Goal: Check status: Check status

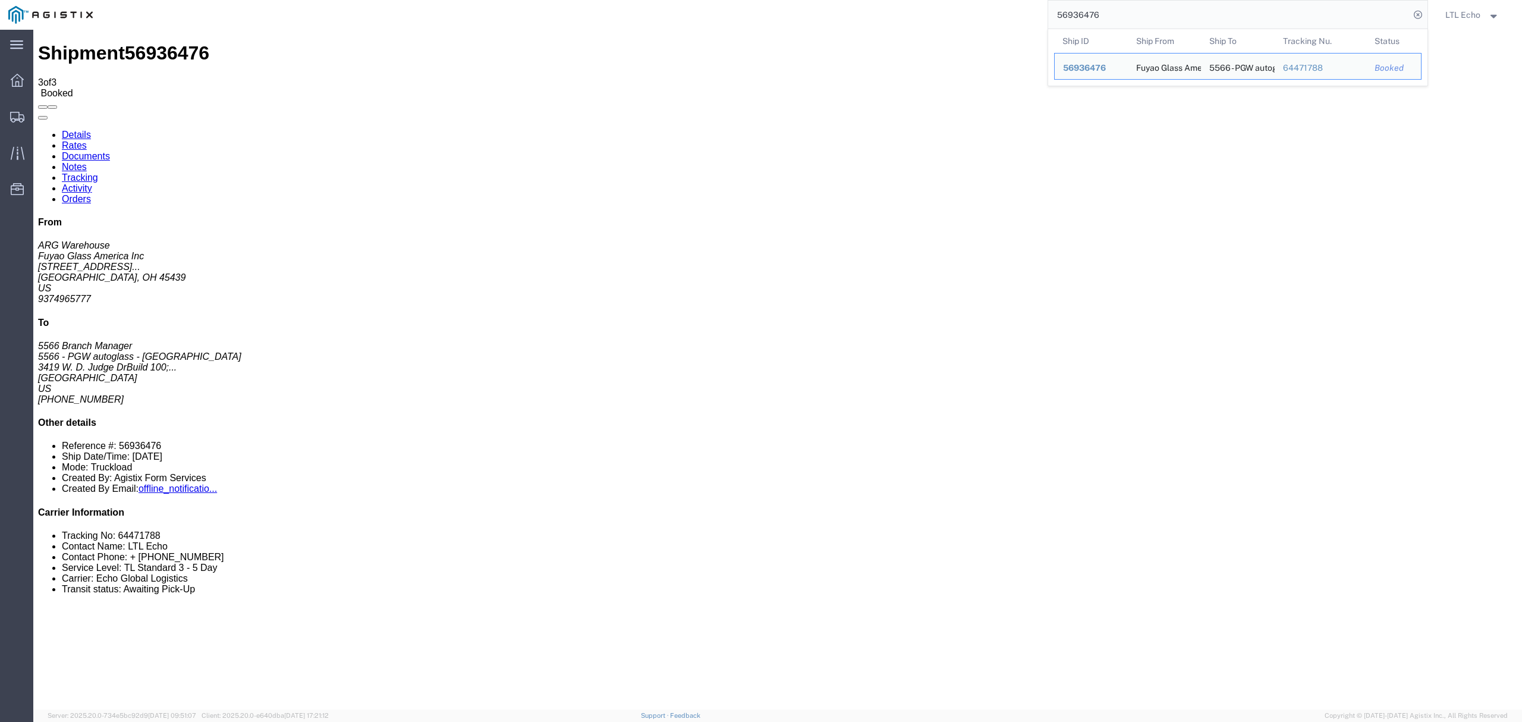
drag, startPoint x: 1115, startPoint y: 14, endPoint x: 883, endPoint y: -16, distance: 233.8
click at [883, 0] on html "main_menu Created with Sketch. Collapse Menu Dashboard Shipments Traffic Resour…" at bounding box center [761, 361] width 1522 height 722
paste input "7083490"
type input "57083490"
click at [1106, 64] on span "Try to find items starting with" at bounding box center [1116, 67] width 110 height 10
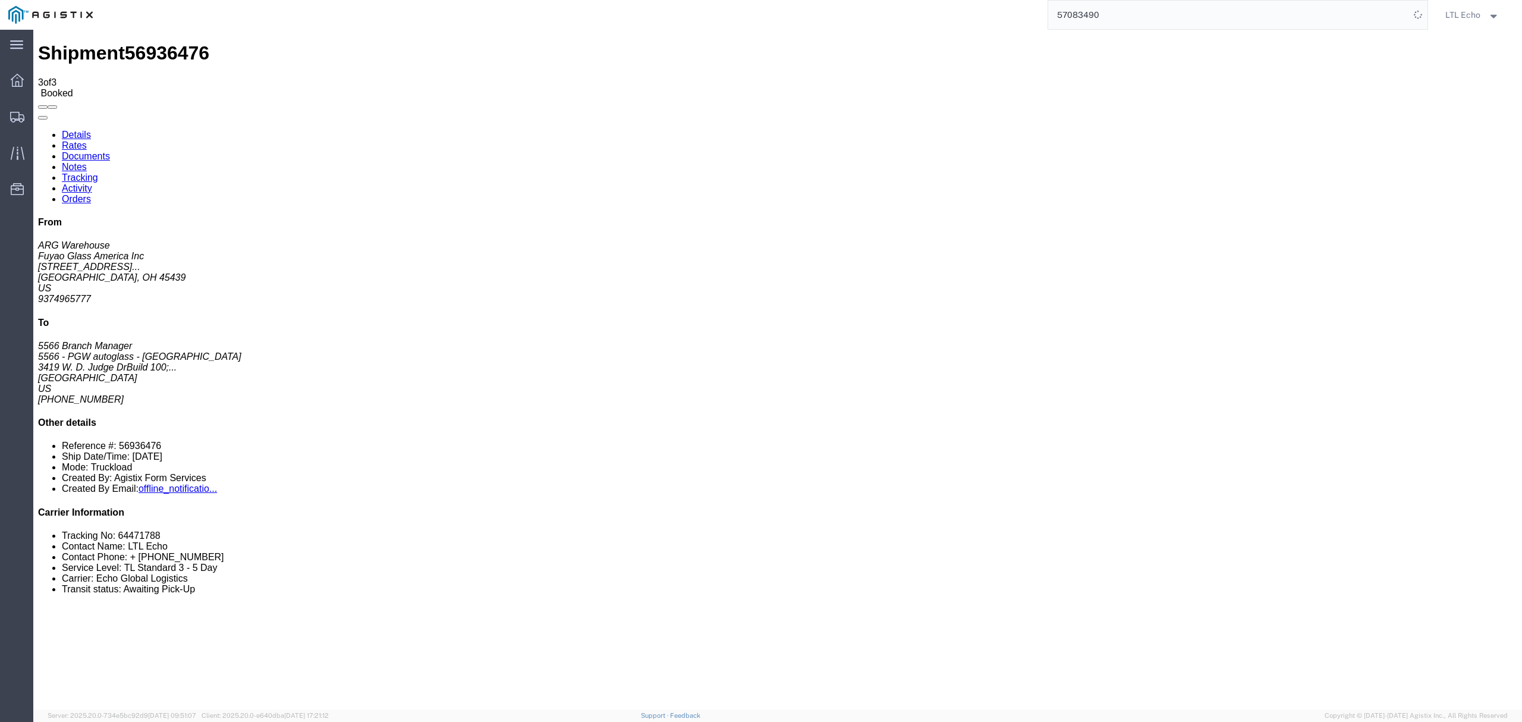
drag, startPoint x: 1100, startPoint y: 18, endPoint x: 835, endPoint y: -21, distance: 268.0
click at [835, 0] on html "main_menu Created with Sketch. Collapse Menu Dashboard Shipments Traffic Resour…" at bounding box center [761, 361] width 1522 height 722
click at [14, 111] on svg-icon at bounding box center [17, 117] width 14 height 12
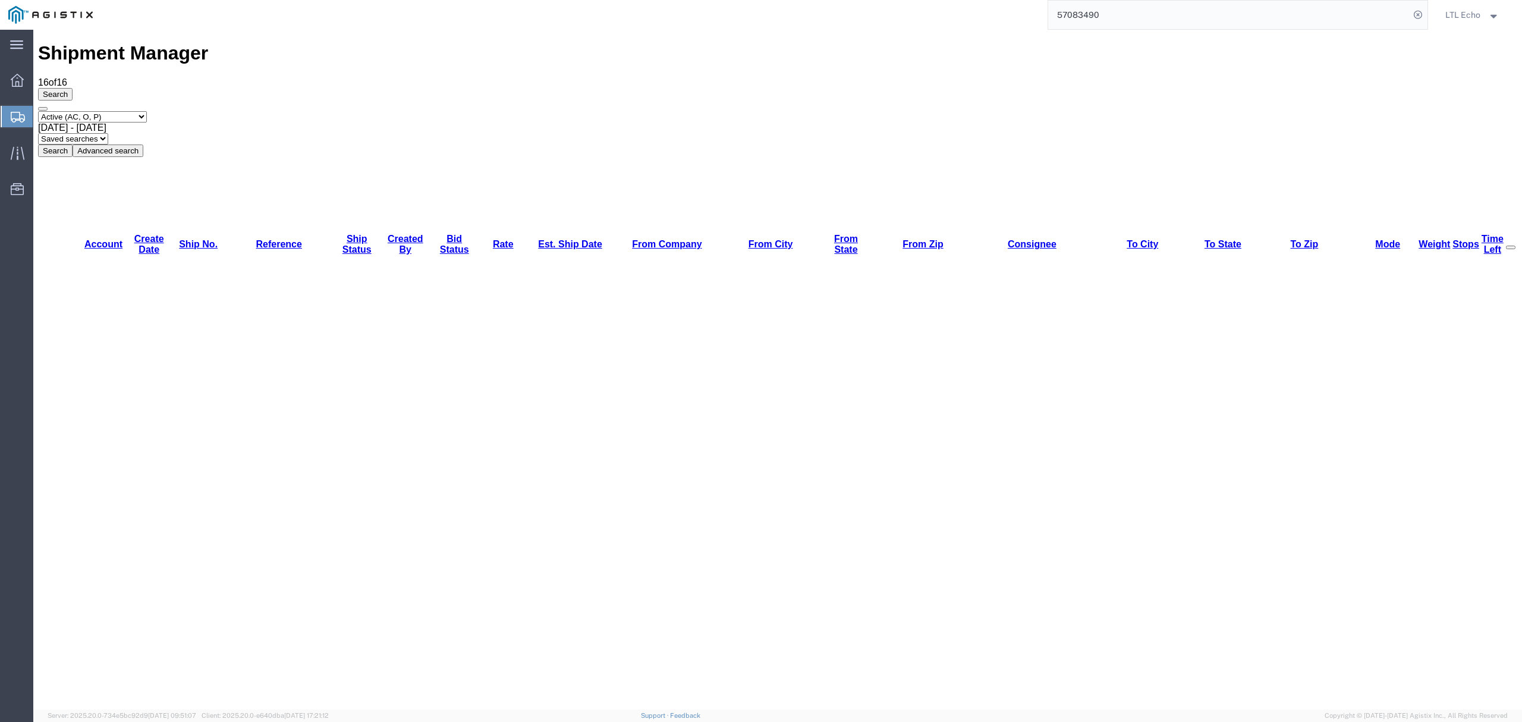
drag, startPoint x: 1197, startPoint y: 43, endPoint x: 812, endPoint y: 59, distance: 385.0
click at [124, 111] on select "Select status Active (AC, O, P) All Approved Awaiting Confirmation (AC) Booked …" at bounding box center [92, 116] width 109 height 11
select select "ALL"
click at [38, 111] on select "Select status Active (AC, O, P) All Approved Awaiting Confirmation (AC) Booked …" at bounding box center [92, 116] width 109 height 11
click at [143, 144] on button "Advanced search" at bounding box center [108, 150] width 71 height 12
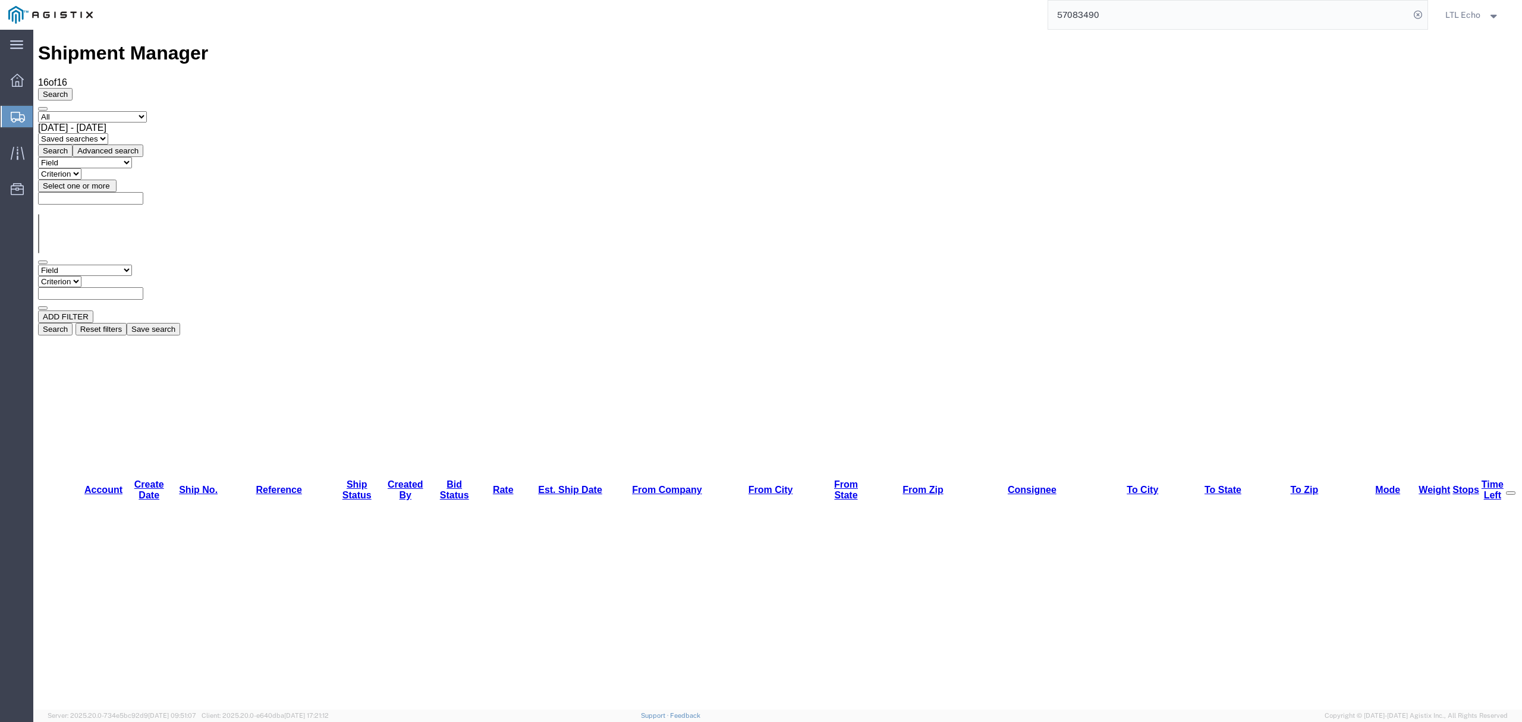
click at [81, 276] on select "Criterion" at bounding box center [59, 281] width 43 height 11
click at [70, 265] on select "Field Account Batch Id Bid No Broker Name Carrier Name Carrier Ref Number Consi…" at bounding box center [85, 270] width 94 height 11
select select "shipno"
click at [38, 265] on select "Field Account Batch Id Bid No Broker Name Carrier Name Carrier Ref Number Consi…" at bounding box center [85, 270] width 94 height 11
click at [109, 276] on select "Criterion contains does not contain is is blank is not blank starts with" at bounding box center [73, 281] width 71 height 11
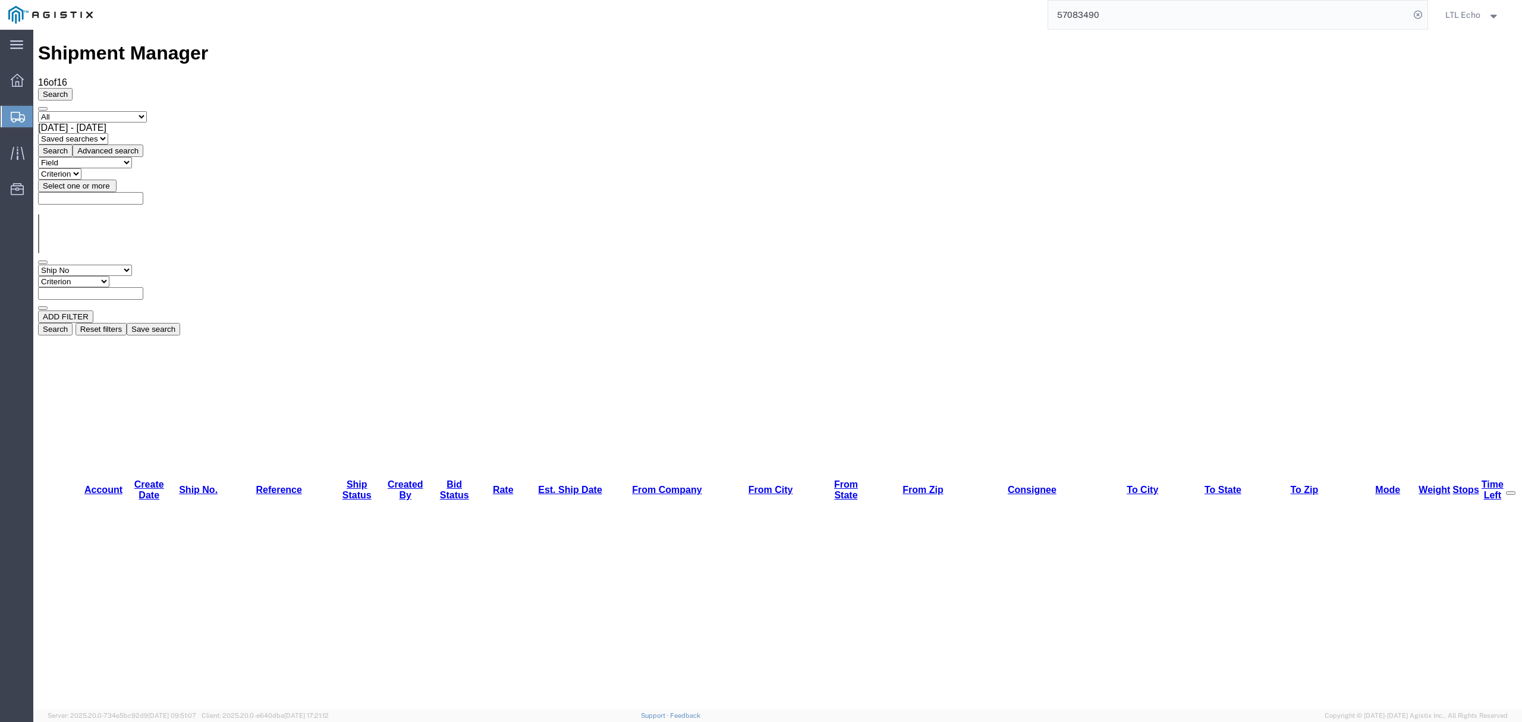
select select "is"
click at [109, 276] on select "Criterion contains does not contain is is blank is not blank starts with" at bounding box center [73, 281] width 71 height 11
click at [143, 287] on input "text" at bounding box center [90, 293] width 105 height 12
paste input "57083490"
type input "57083490"
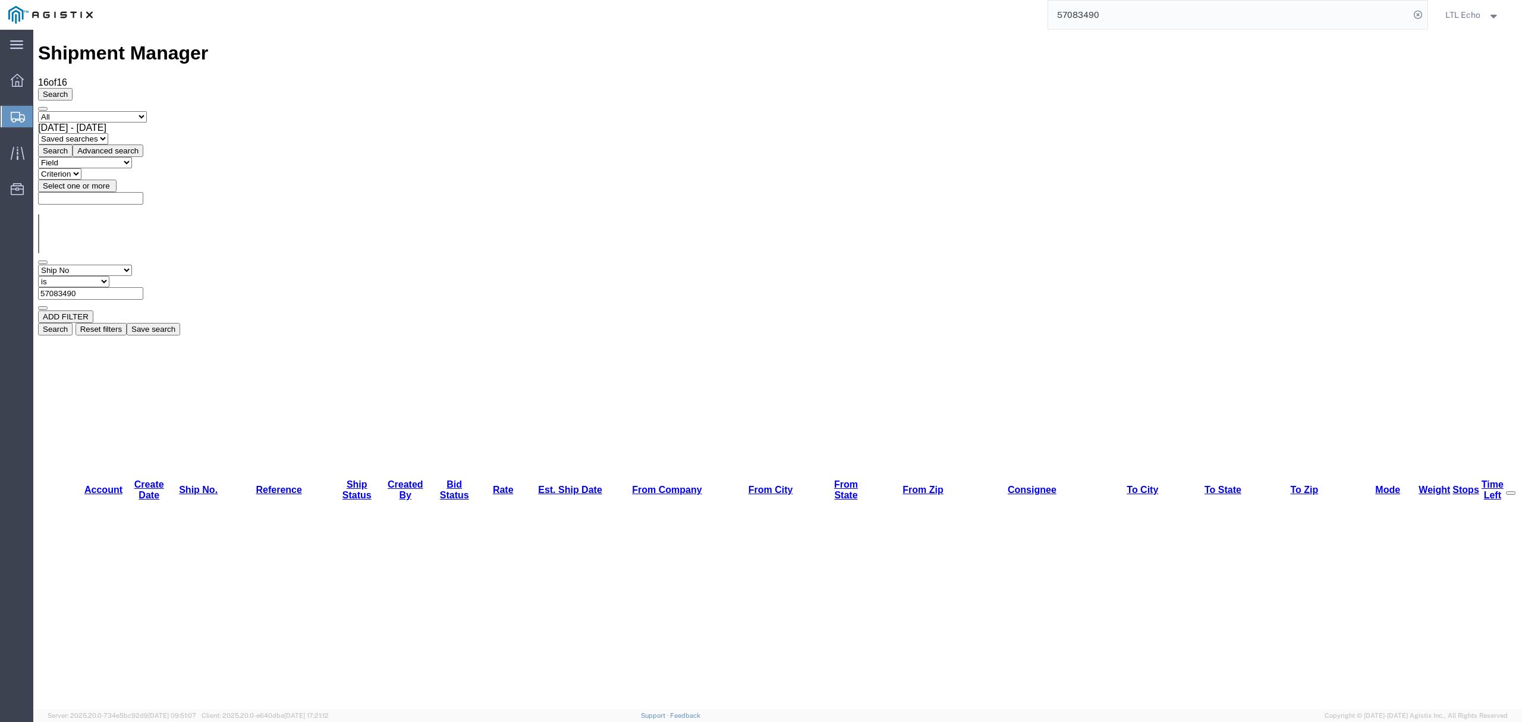
click at [73, 323] on button "Search" at bounding box center [55, 329] width 34 height 12
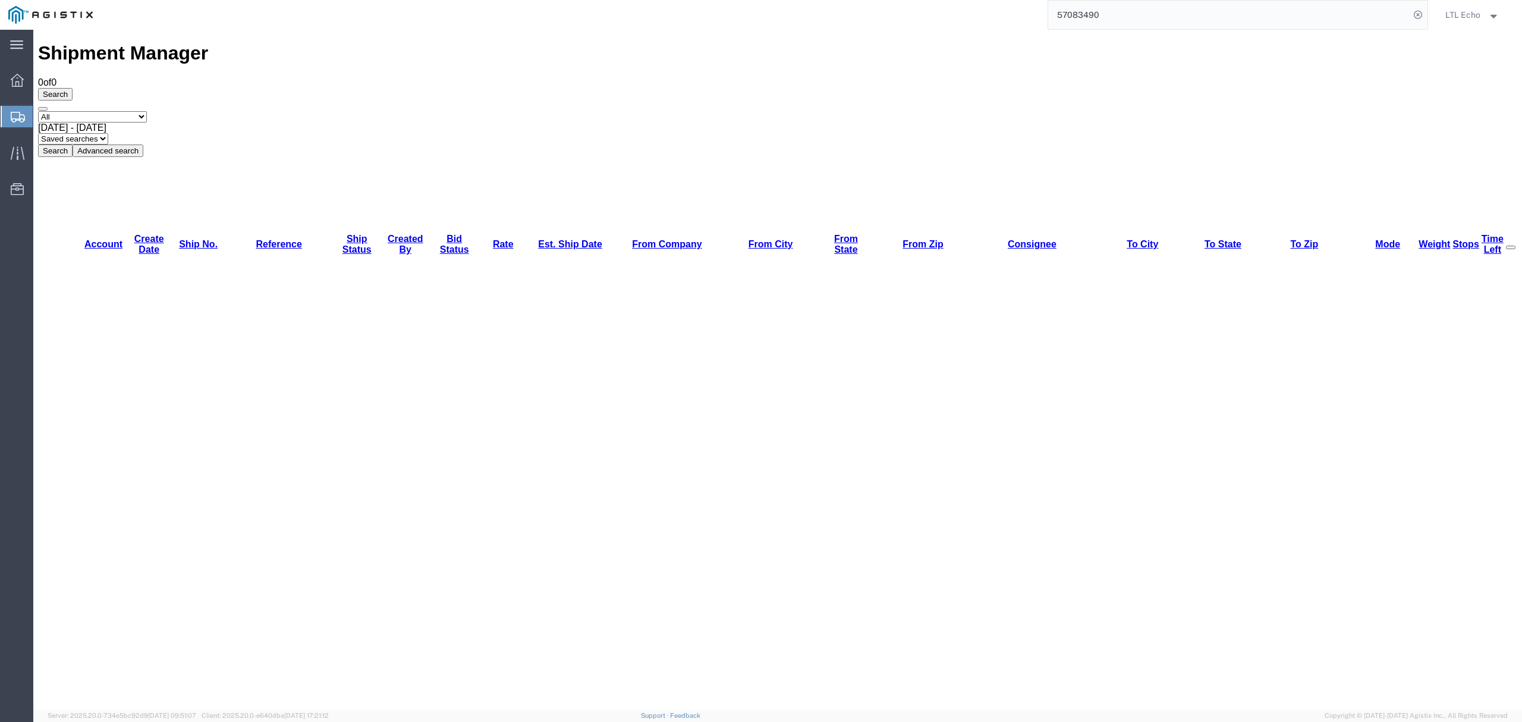
click at [73, 144] on button "Search" at bounding box center [55, 150] width 34 height 12
click at [11, 153] on icon at bounding box center [18, 153] width 14 height 14
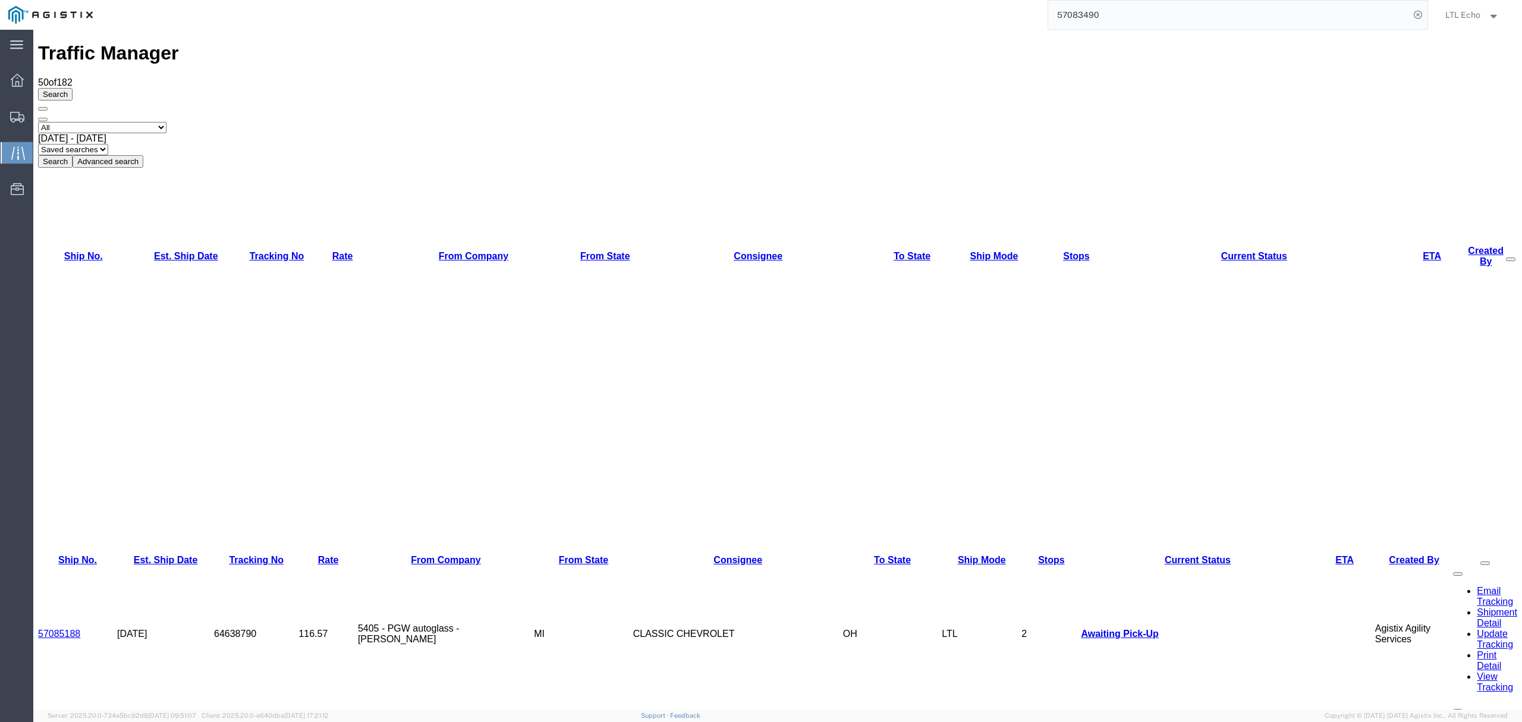
click at [71, 122] on select "Select status [No transit records] All Arrival Notice Available Arrival Notice …" at bounding box center [102, 127] width 128 height 11
click at [678, 100] on div "Select status [No transit records] All Arrival Notice Available Arrival Notice …" at bounding box center [777, 133] width 1479 height 67
click at [143, 155] on button "Advanced search" at bounding box center [108, 161] width 71 height 12
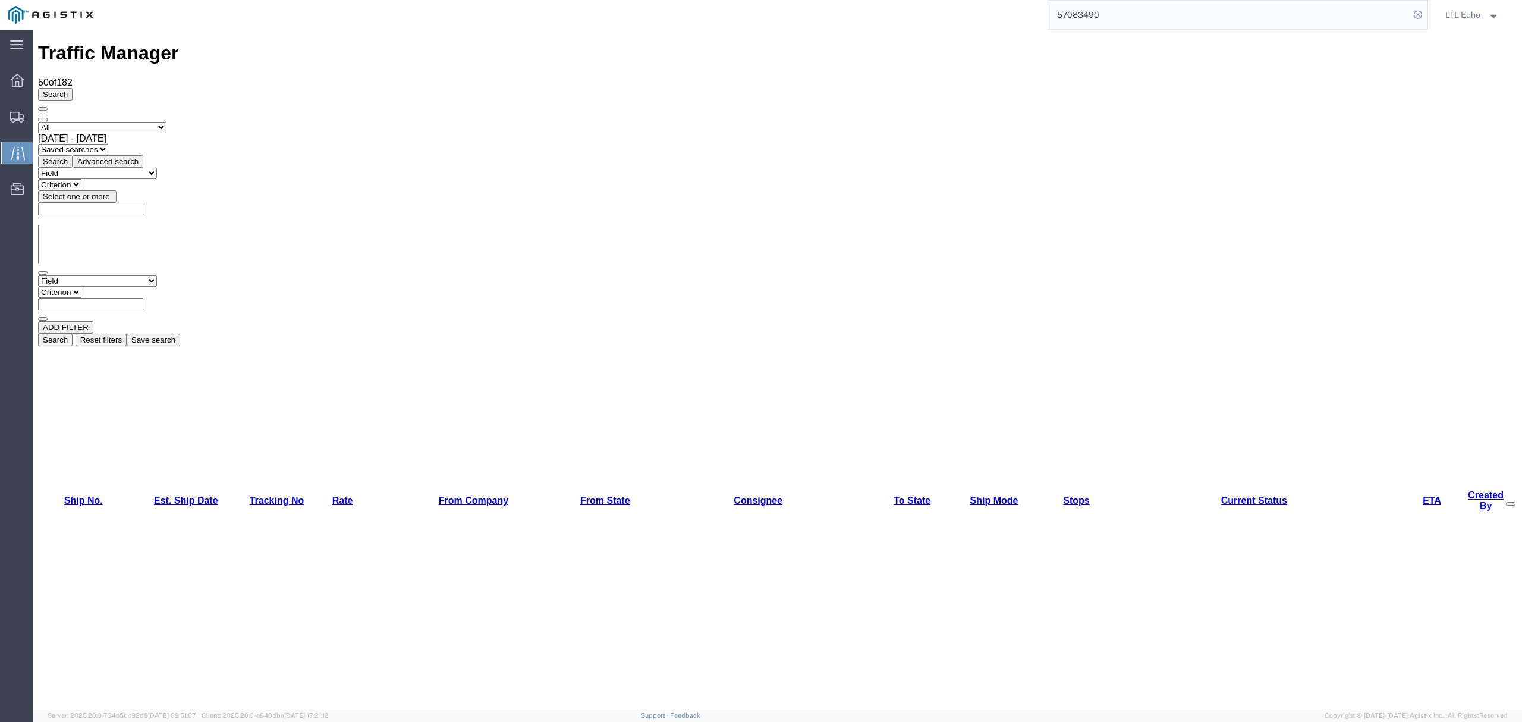
click at [144, 275] on select "Field Account Account Carrier Identifier Assign To Broker Name Carrier Name Con…" at bounding box center [97, 280] width 119 height 11
select select "shipno"
click at [38, 275] on select "Field Account Account Carrier Identifier Assign To Broker Name Carrier Name Con…" at bounding box center [97, 280] width 119 height 11
click at [109, 287] on select "Criterion contains does not contain is is blank is not blank starts with" at bounding box center [73, 292] width 71 height 11
select select "is"
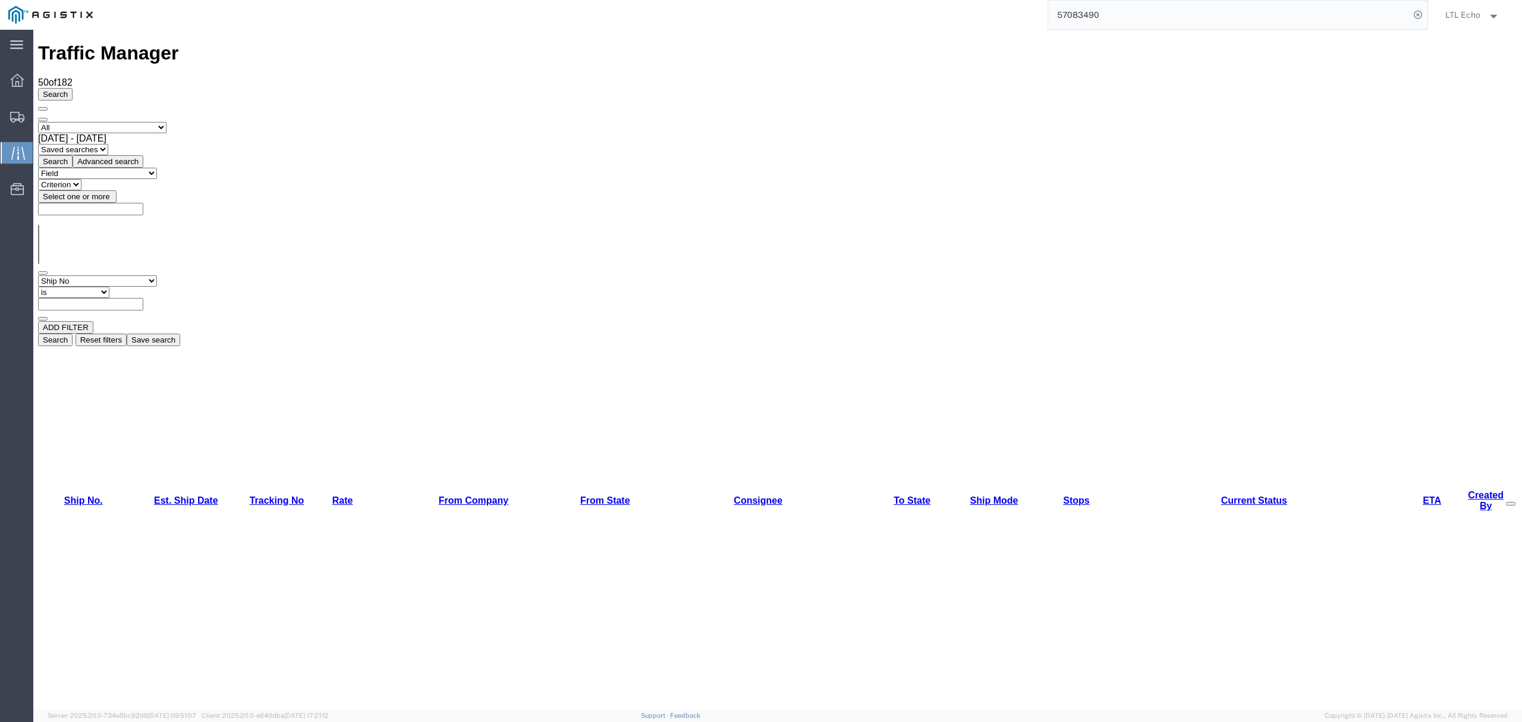
click at [109, 287] on select "Criterion contains does not contain is is blank is not blank starts with" at bounding box center [73, 292] width 71 height 11
click at [143, 298] on input "text" at bounding box center [90, 304] width 105 height 12
paste input "57083490"
type input "57083490"
click at [73, 334] on button "Search" at bounding box center [55, 340] width 34 height 12
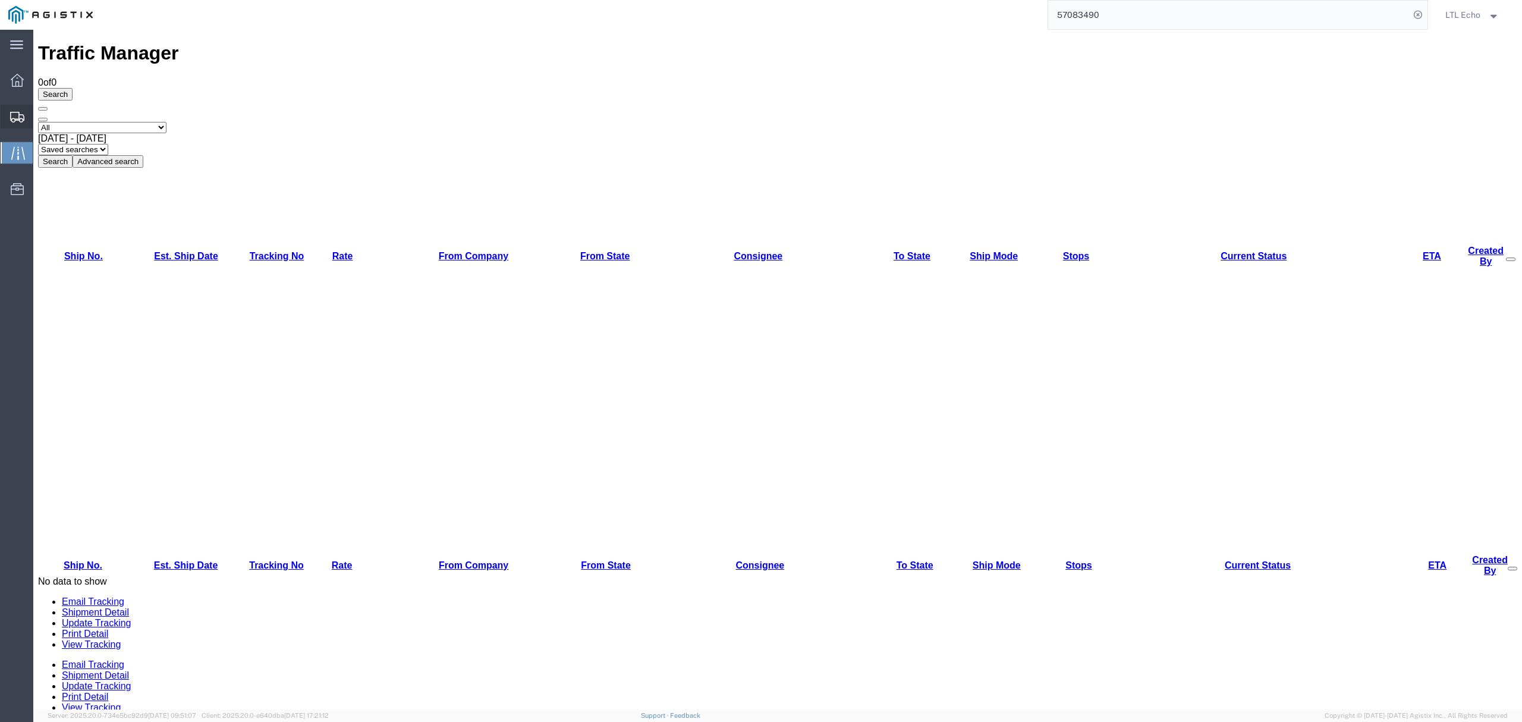
click at [17, 106] on div at bounding box center [17, 117] width 33 height 24
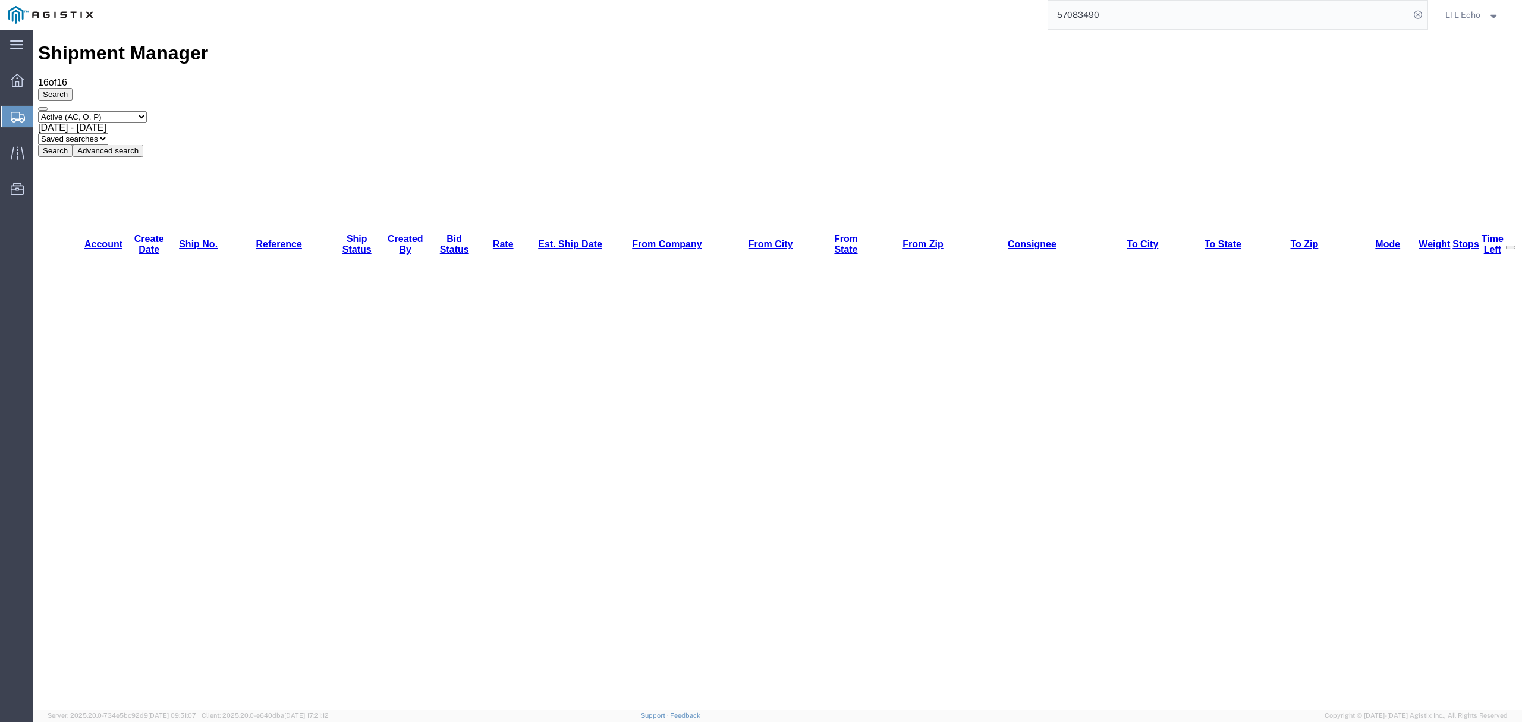
click at [124, 111] on select "Select status Active (AC, O, P) All Approved Awaiting Confirmation (AC) Booked …" at bounding box center [92, 116] width 109 height 11
select select "ALL"
click at [38, 111] on select "Select status Active (AC, O, P) All Approved Awaiting Confirmation (AC) Booked …" at bounding box center [92, 116] width 109 height 11
click at [73, 144] on button "Search" at bounding box center [55, 150] width 34 height 12
click at [309, 92] on div "Search Select status Active (AC, O, P) All Approved Awaiting Confirmation (AC) …" at bounding box center [777, 122] width 1479 height 69
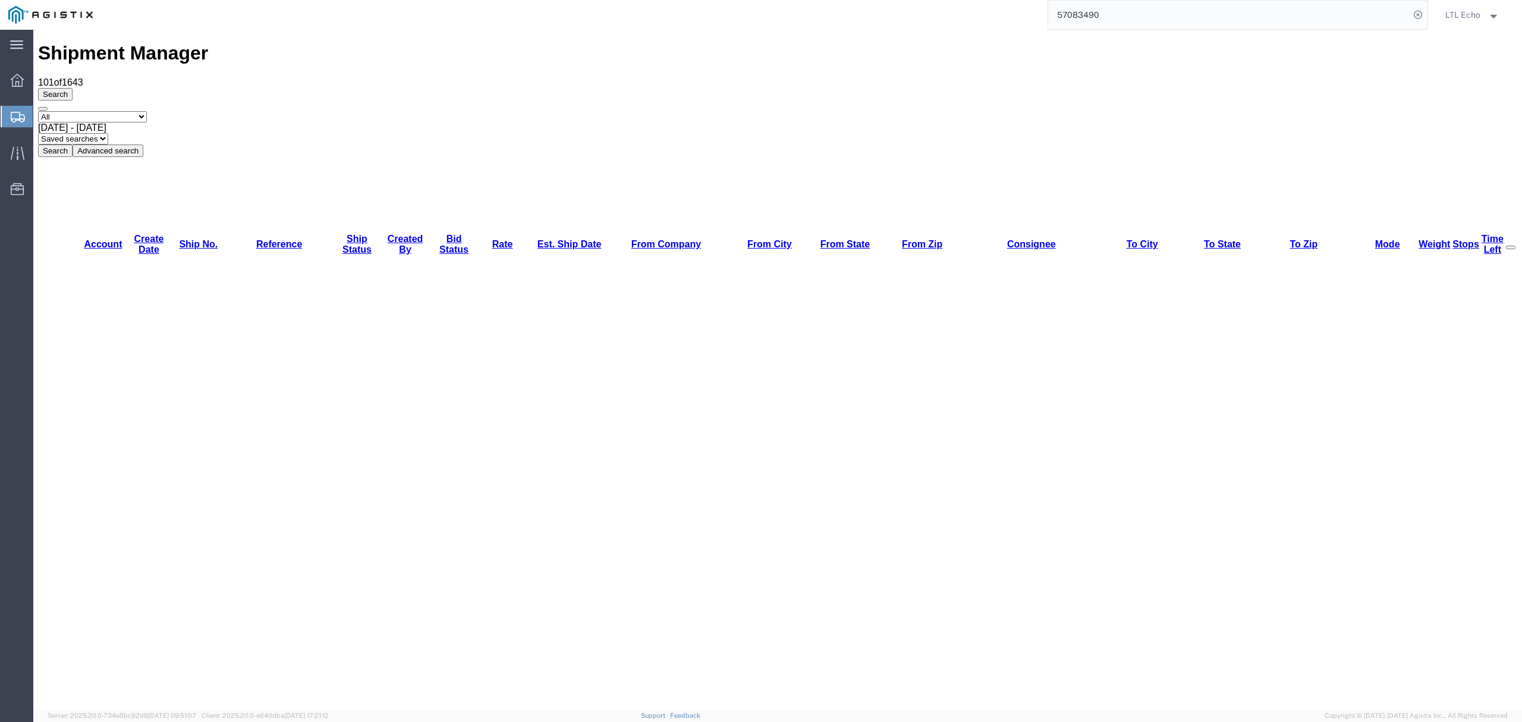
click at [143, 144] on button "Advanced search" at bounding box center [108, 150] width 71 height 12
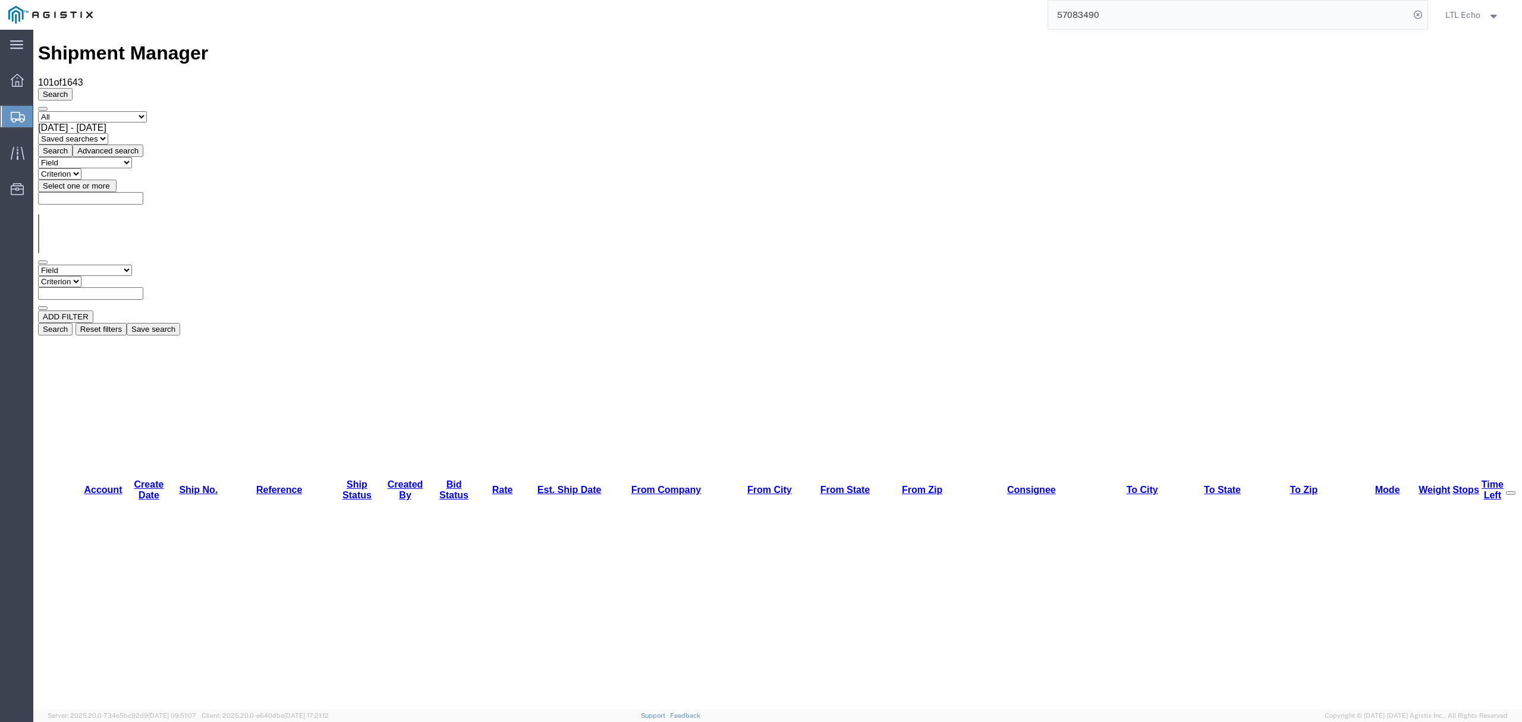
click at [102, 265] on select "Field Account Batch Id Bid No Broker Name Carrier Name Carrier Ref Number Consi…" at bounding box center [85, 270] width 94 height 11
select select "account"
click at [38, 265] on select "Field Account Batch Id Bid No Broker Name Carrier Name Carrier Ref Number Consi…" at bounding box center [85, 270] width 94 height 11
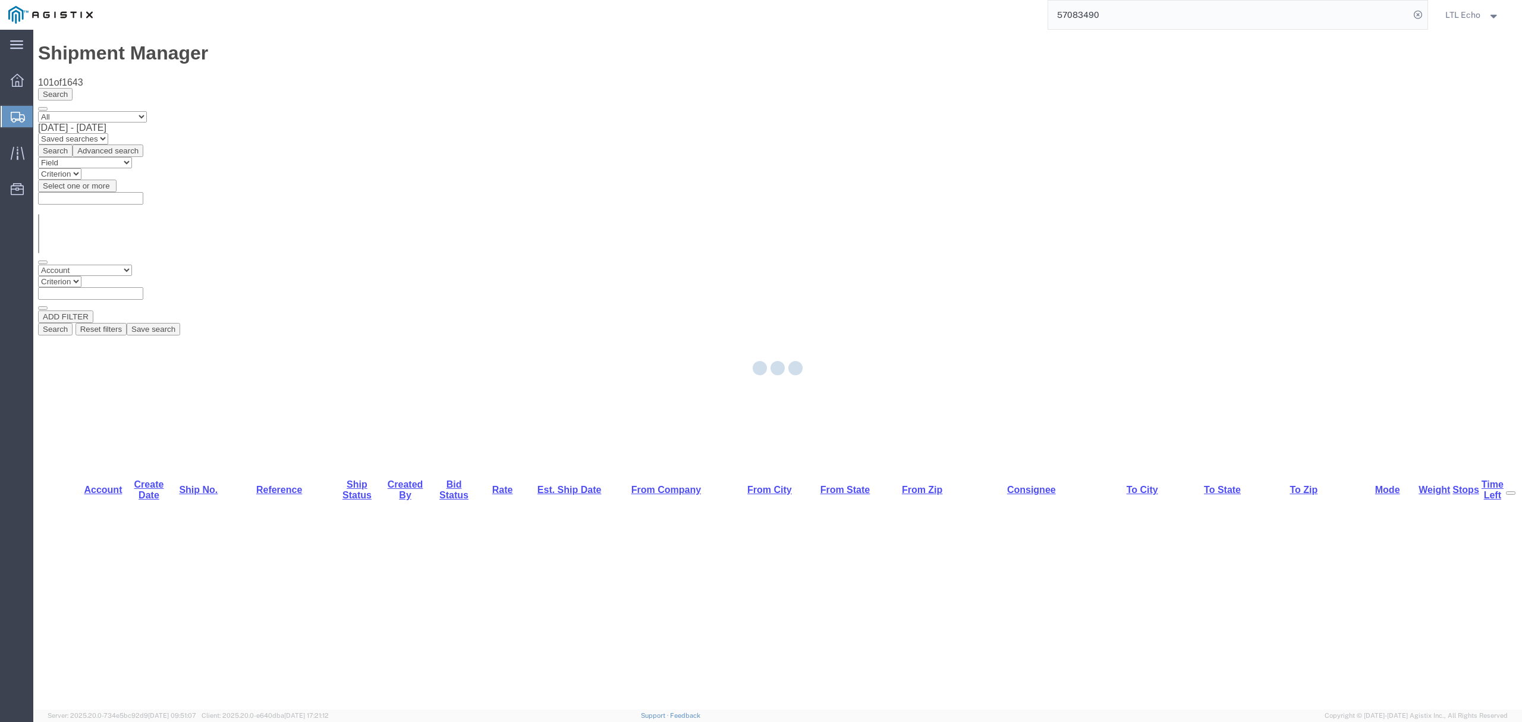
select select
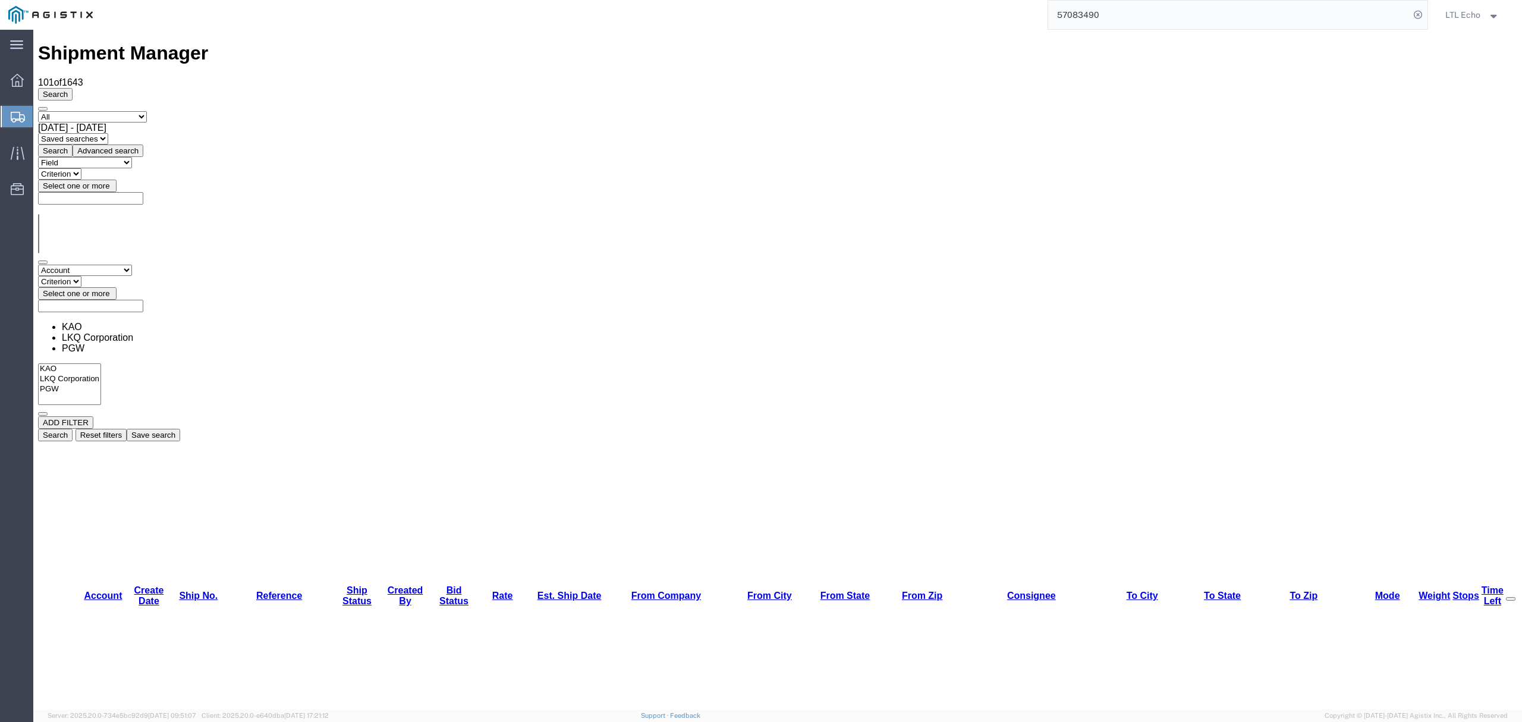
click at [81, 276] on select "Criterion in not in" at bounding box center [59, 281] width 43 height 11
select select "in"
click at [81, 276] on select "Criterion in not in" at bounding box center [59, 281] width 43 height 11
drag, startPoint x: 111, startPoint y: 182, endPoint x: 171, endPoint y: 187, distance: 60.8
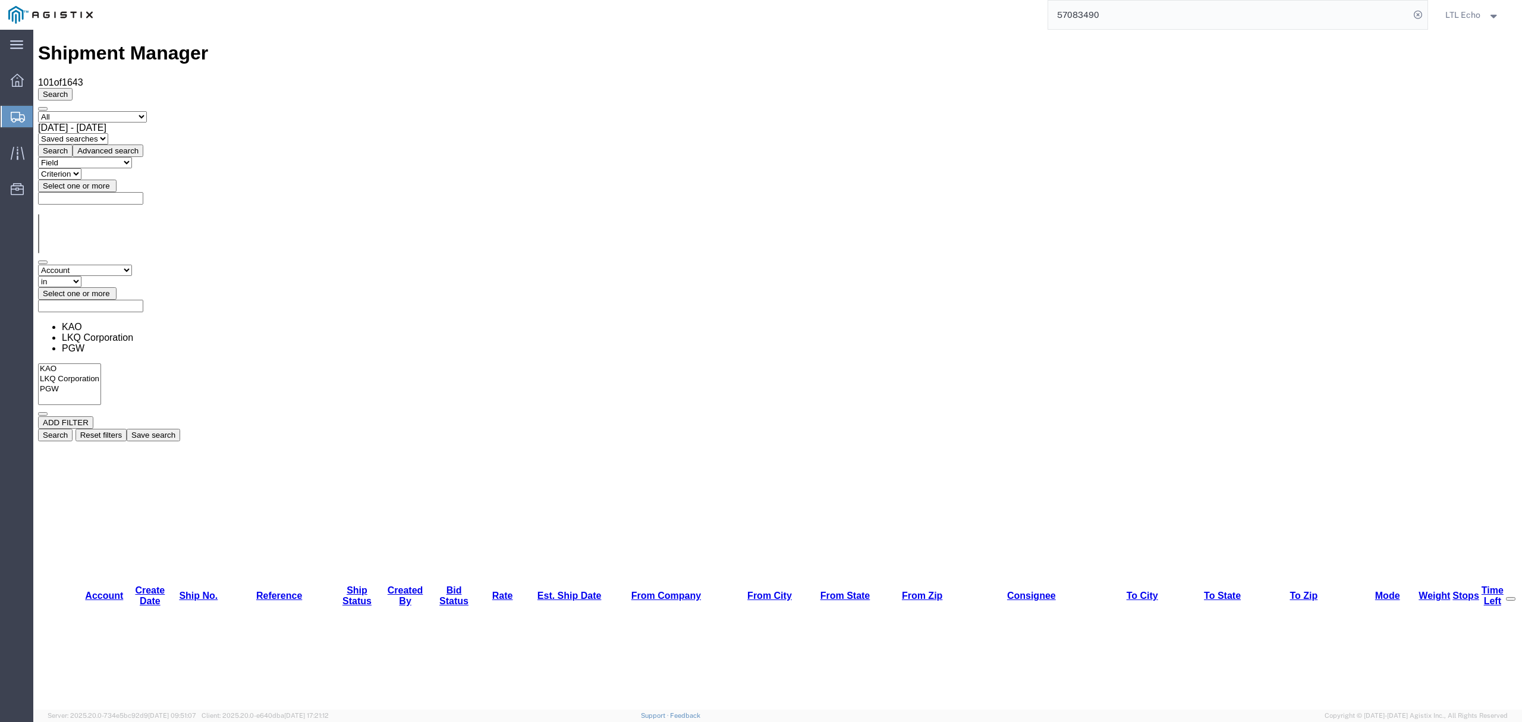
click at [110, 289] on span "Select one or more" at bounding box center [76, 293] width 67 height 9
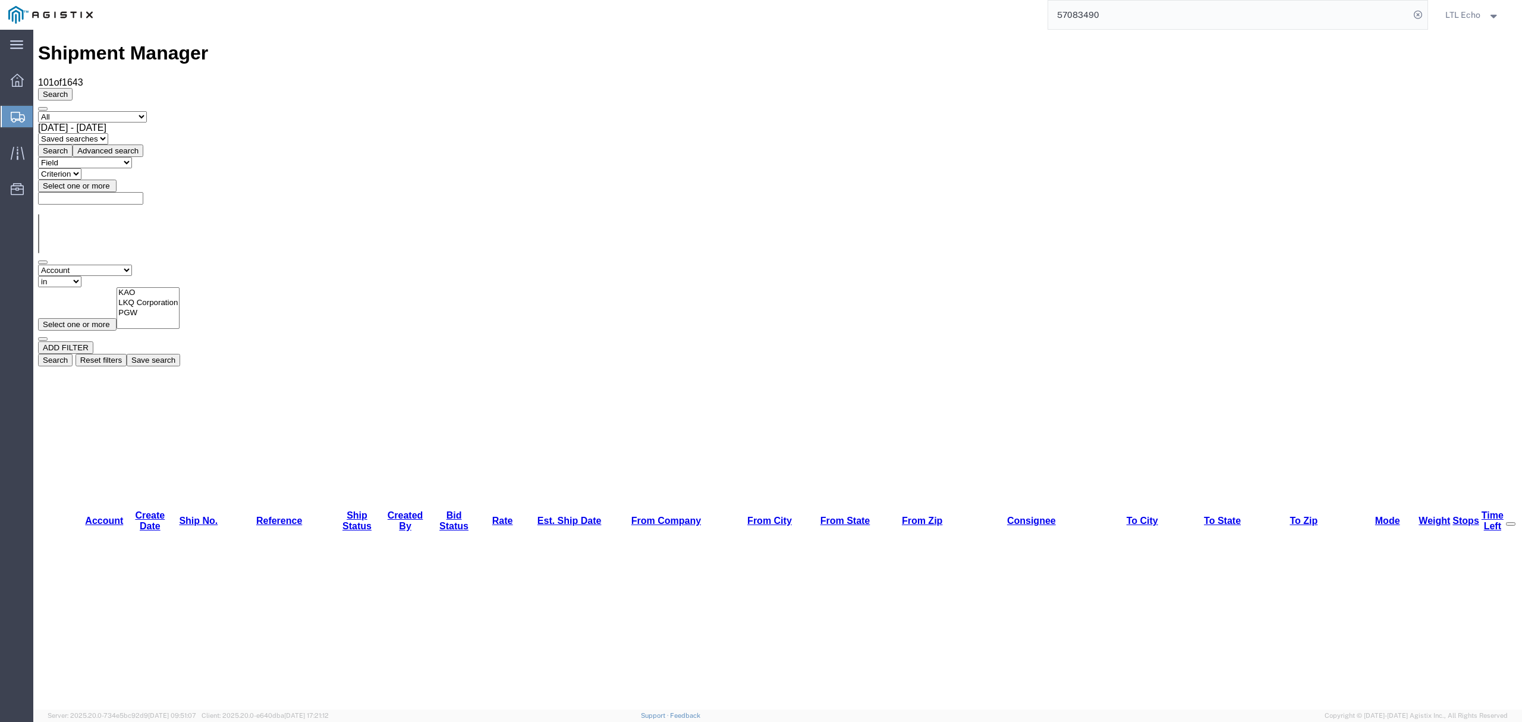
select select "14685"
click at [73, 354] on button "Search" at bounding box center [55, 360] width 34 height 12
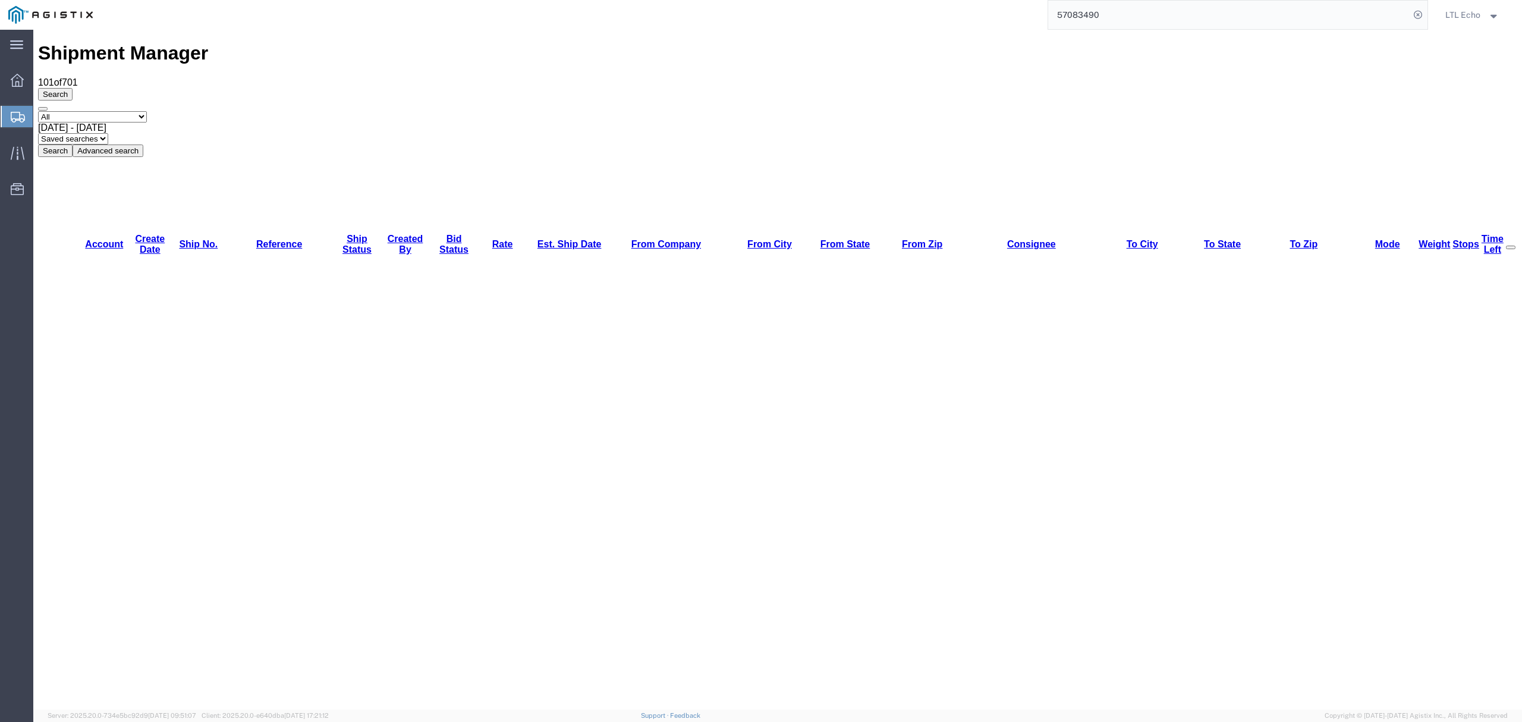
click at [820, 239] on link "From State" at bounding box center [845, 244] width 50 height 10
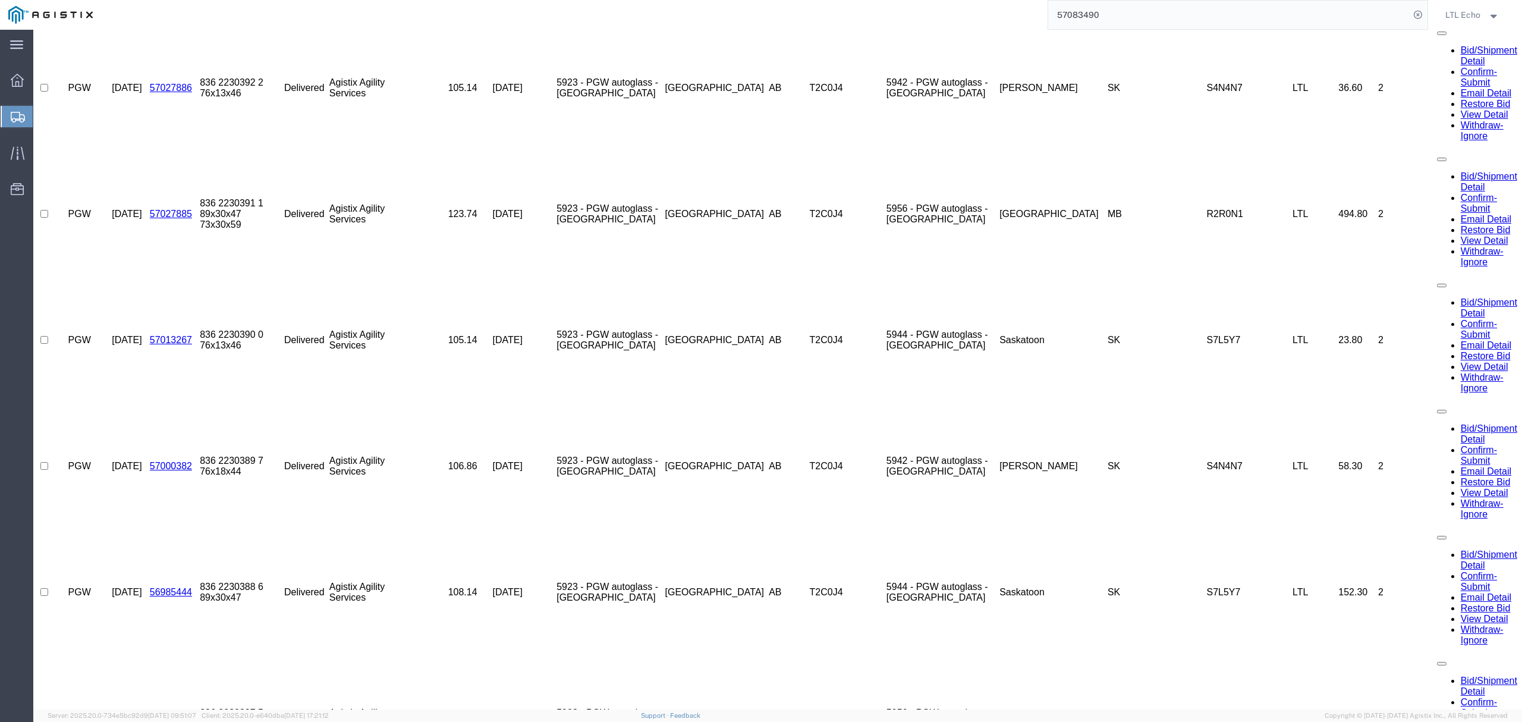
scroll to position [1451, 0]
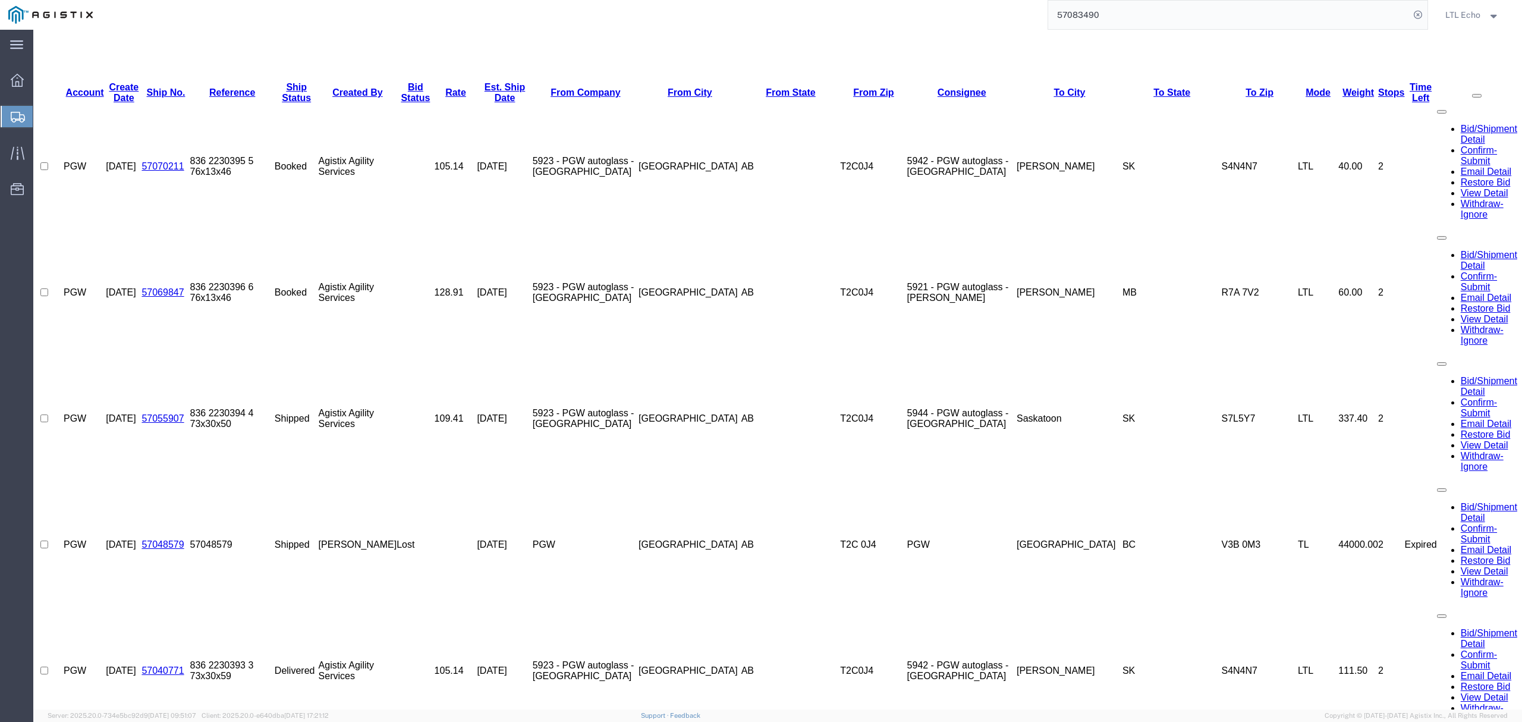
scroll to position [658, 0]
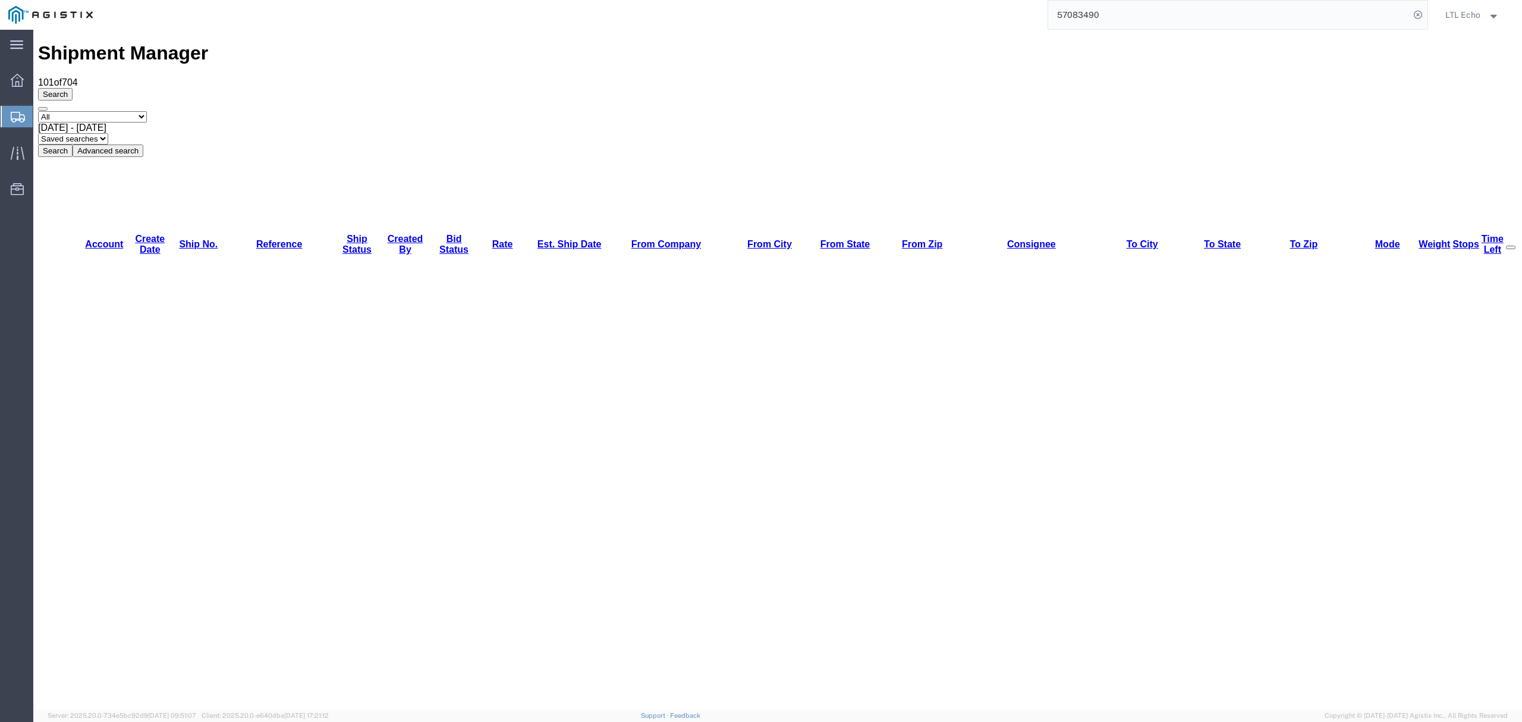
click at [820, 239] on link "From State" at bounding box center [845, 244] width 50 height 10
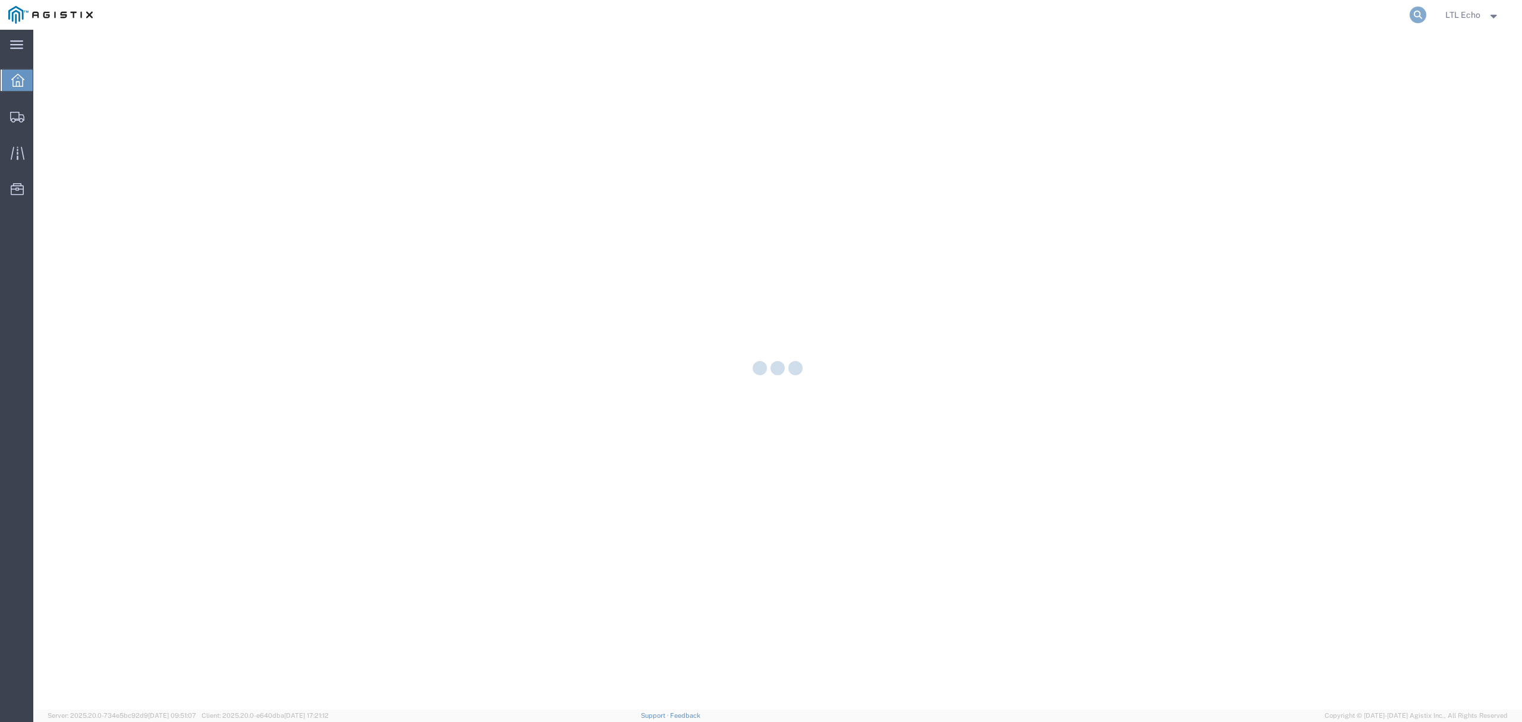
click at [1421, 17] on icon at bounding box center [1418, 15] width 17 height 17
click at [1385, 20] on input "search" at bounding box center [1228, 15] width 361 height 29
paste input "57083490"
type input "57083490"
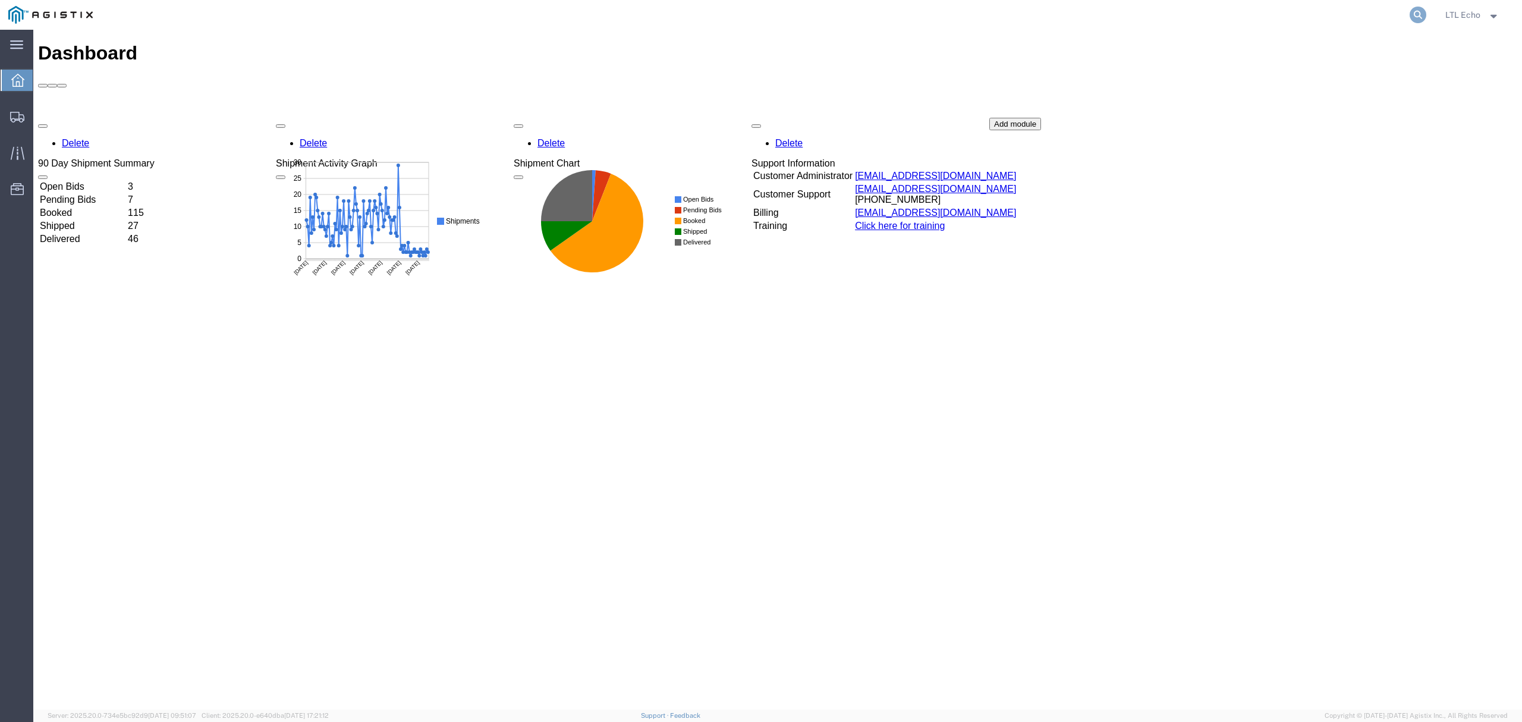
click at [1418, 19] on icon at bounding box center [1418, 15] width 17 height 17
click at [1378, 17] on input "search" at bounding box center [1228, 15] width 361 height 29
paste input "57083490"
type input "57083490"
